Goal: Task Accomplishment & Management: Manage account settings

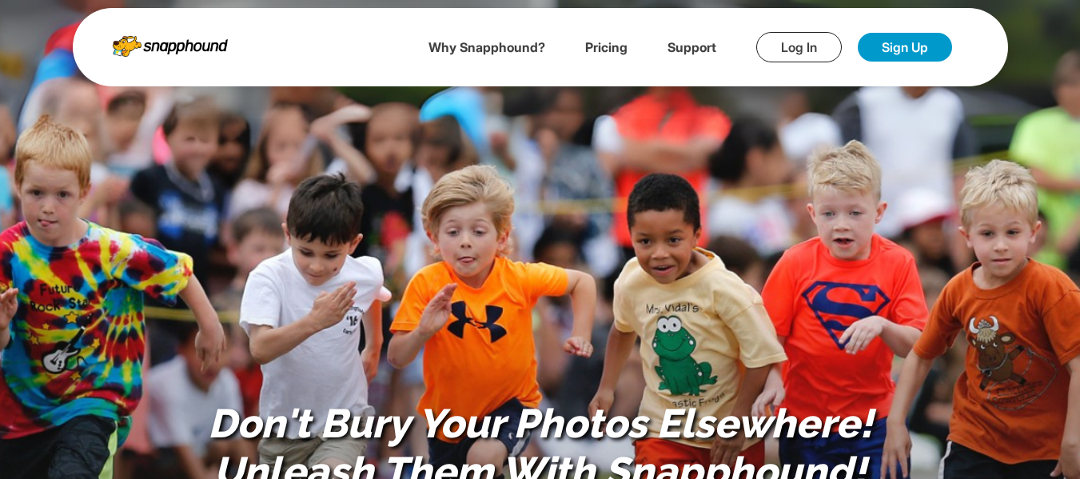
drag, startPoint x: 794, startPoint y: 46, endPoint x: 785, endPoint y: 46, distance: 8.8
click at [794, 46] on link "Log In" at bounding box center [799, 47] width 86 height 30
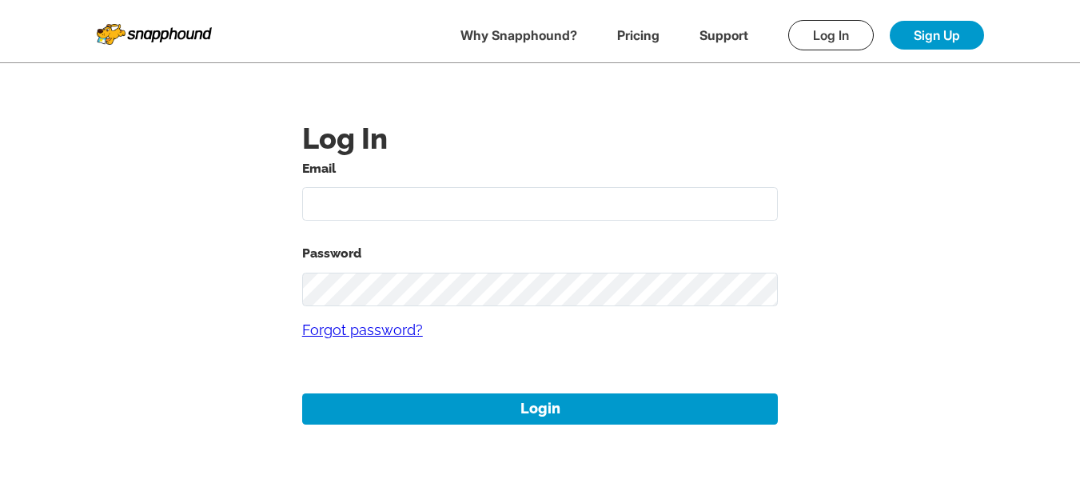
type input "[EMAIL_ADDRESS][DOMAIN_NAME]"
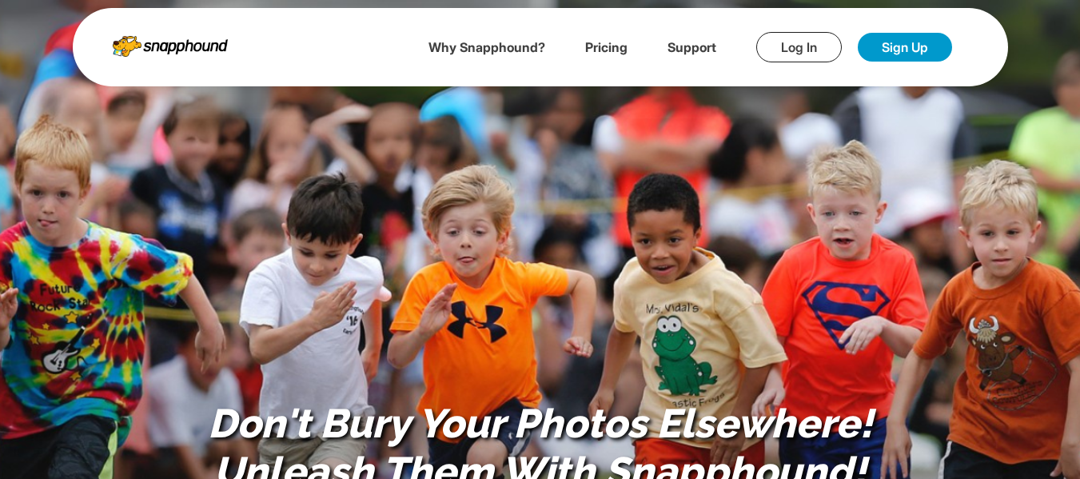
click at [766, 46] on link "Log In" at bounding box center [799, 47] width 86 height 30
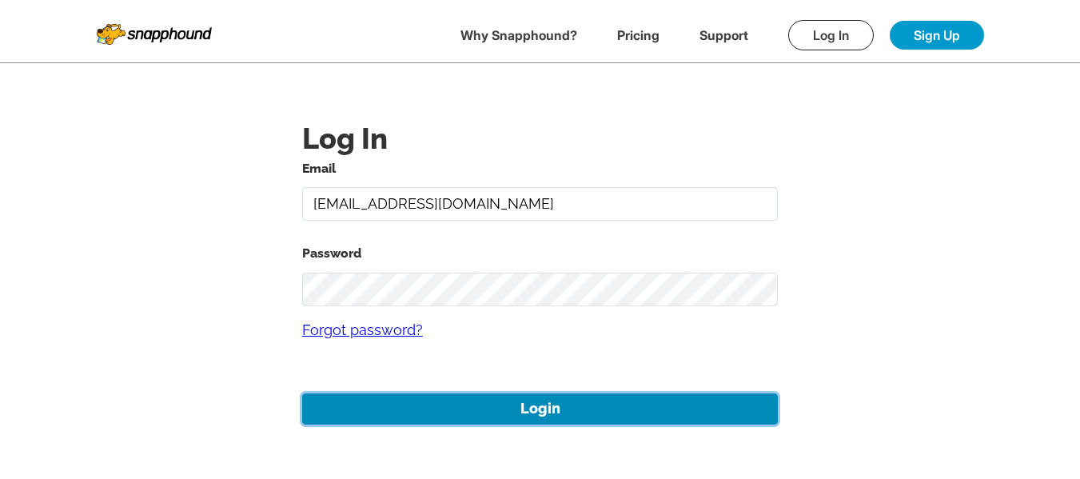
click at [548, 397] on button "Login" at bounding box center [540, 408] width 477 height 31
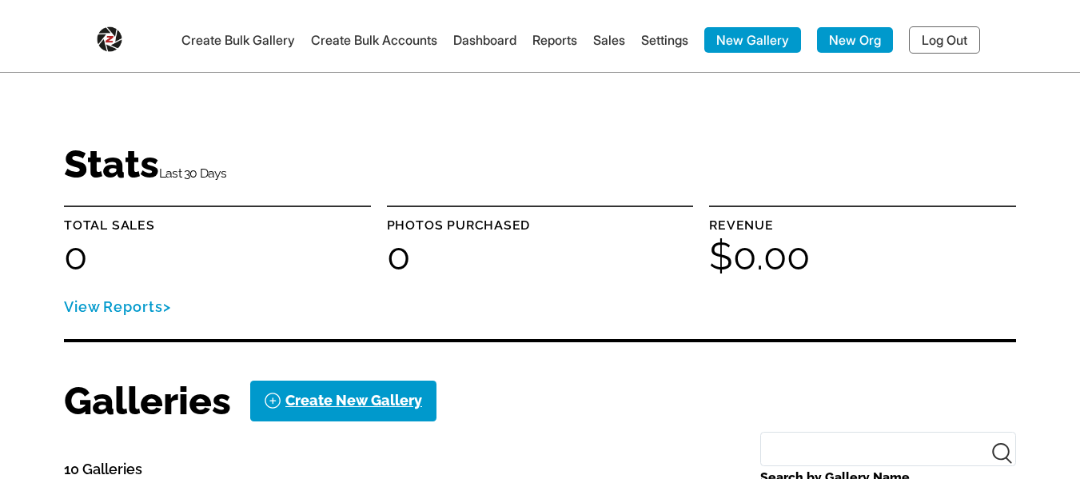
click at [656, 40] on link "Settings" at bounding box center [664, 40] width 47 height 16
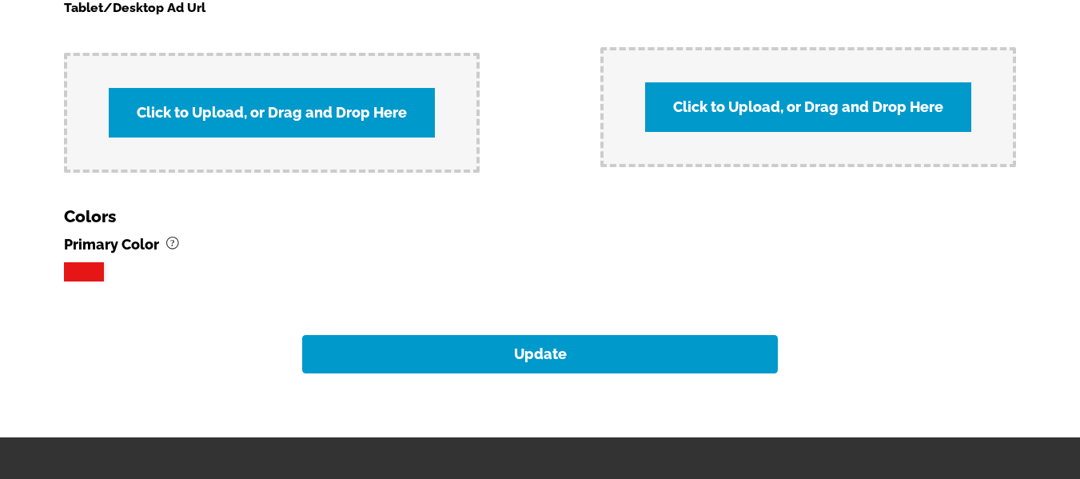
scroll to position [1746, 0]
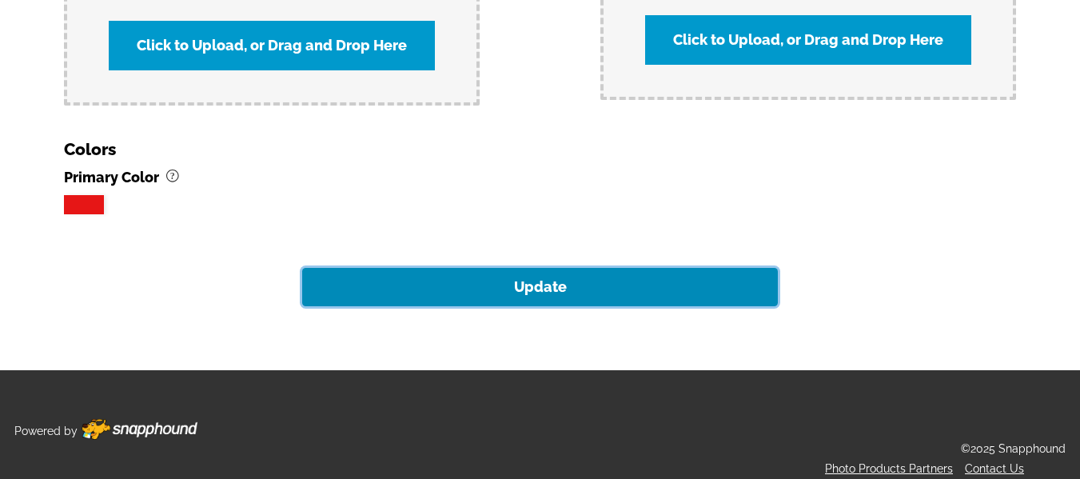
click at [531, 284] on button "Update" at bounding box center [540, 287] width 477 height 38
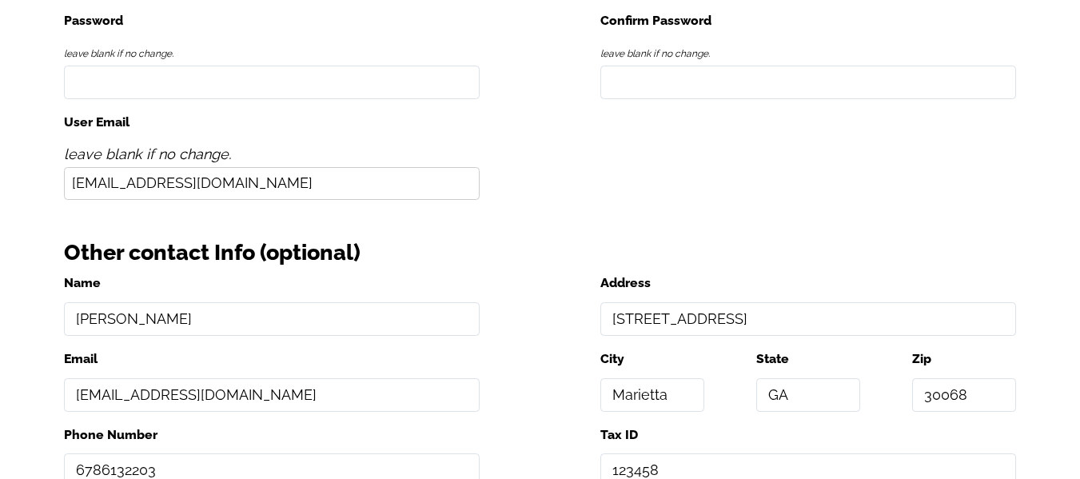
scroll to position [307, 0]
